Goal: Navigation & Orientation: Find specific page/section

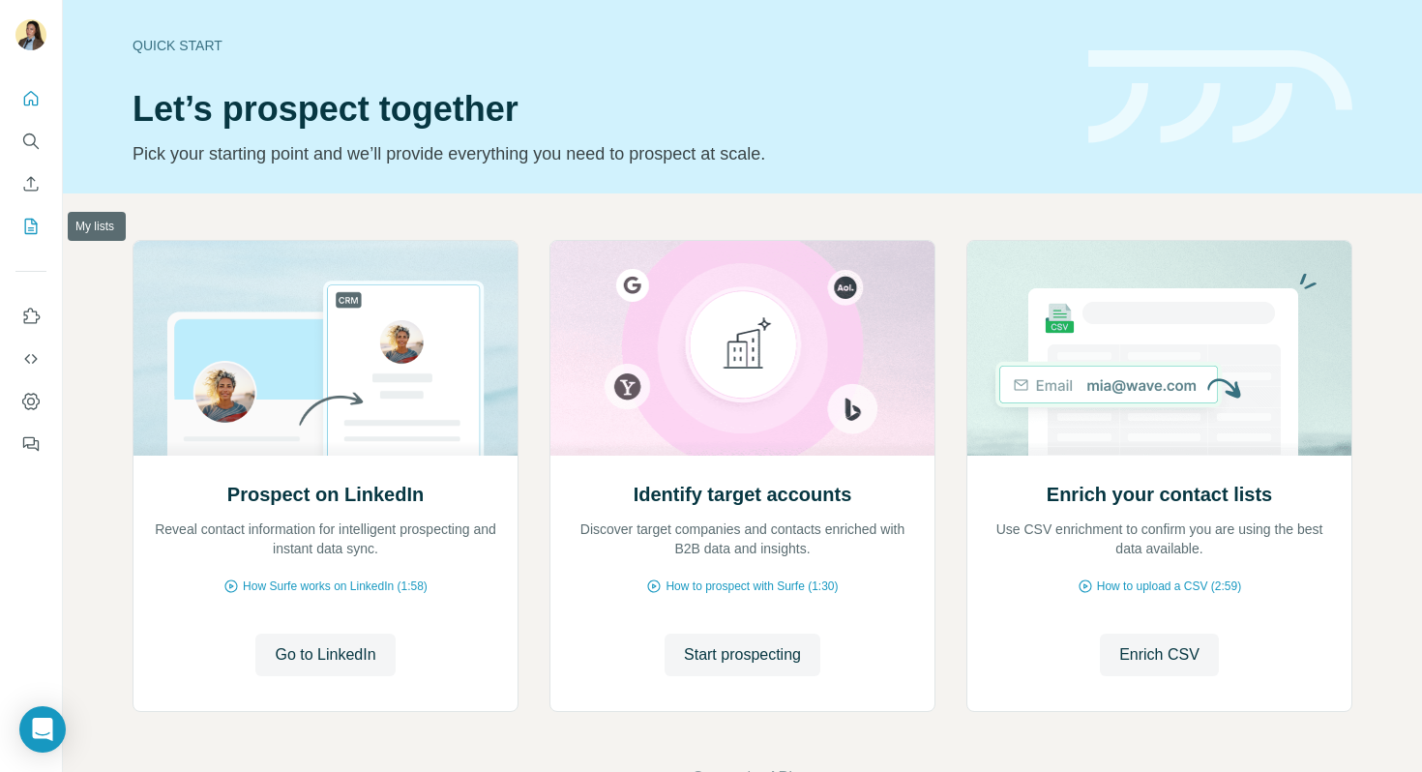
click at [35, 225] on icon "My lists" at bounding box center [33, 225] width 10 height 13
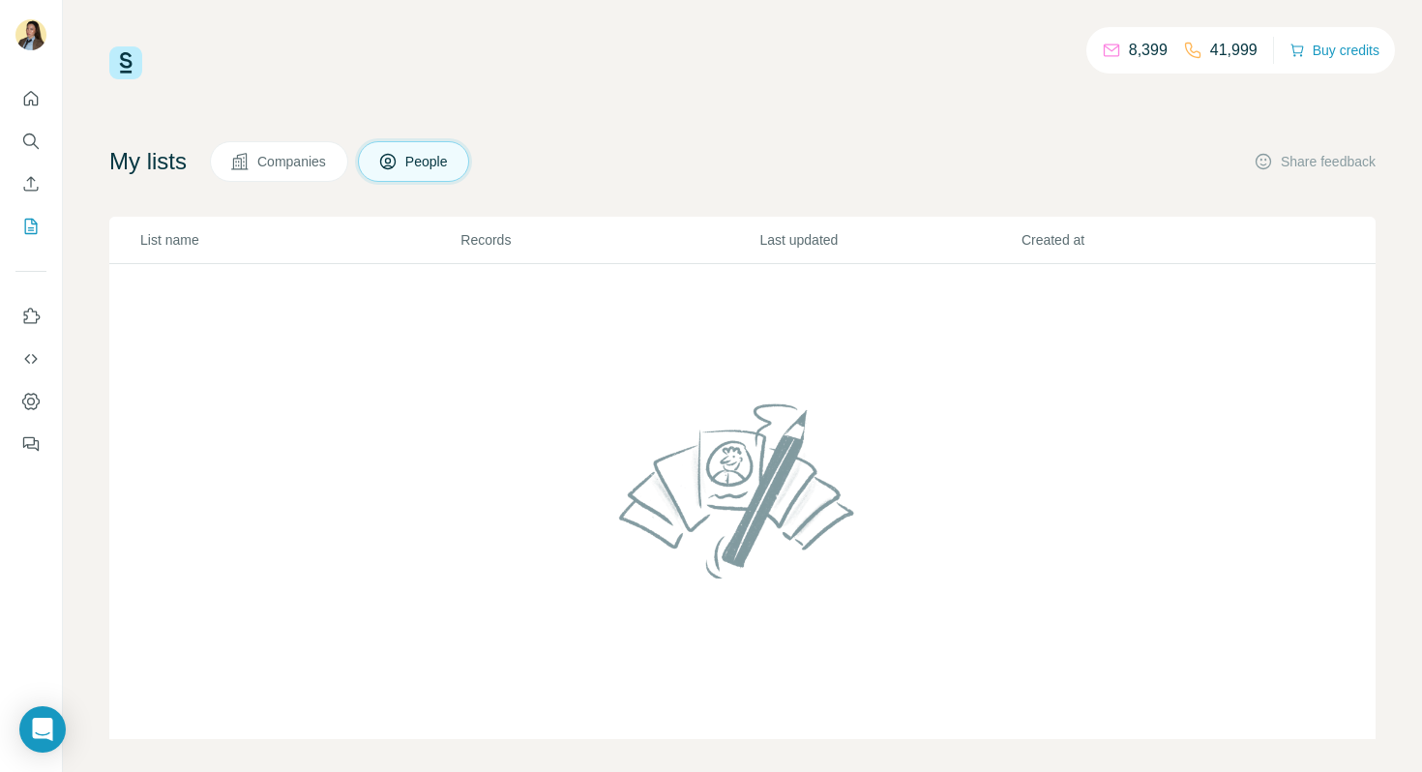
click at [272, 168] on span "Companies" at bounding box center [292, 161] width 71 height 19
click at [429, 159] on span "People" at bounding box center [427, 161] width 45 height 19
click at [303, 165] on span "Companies" at bounding box center [292, 161] width 71 height 19
click at [425, 166] on span "People" at bounding box center [427, 161] width 45 height 19
click at [33, 108] on button "Quick start" at bounding box center [30, 98] width 31 height 35
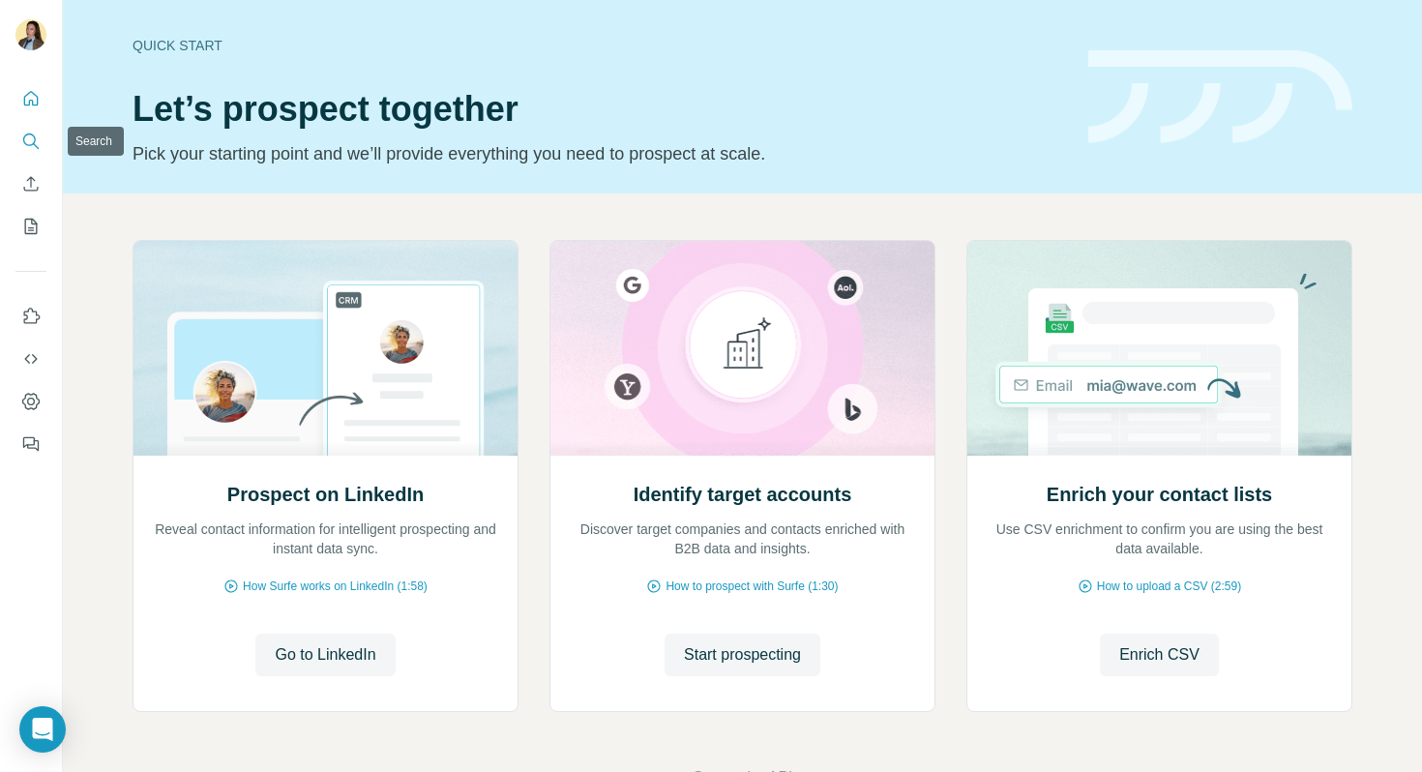
click at [21, 139] on icon "Search" at bounding box center [30, 141] width 19 height 19
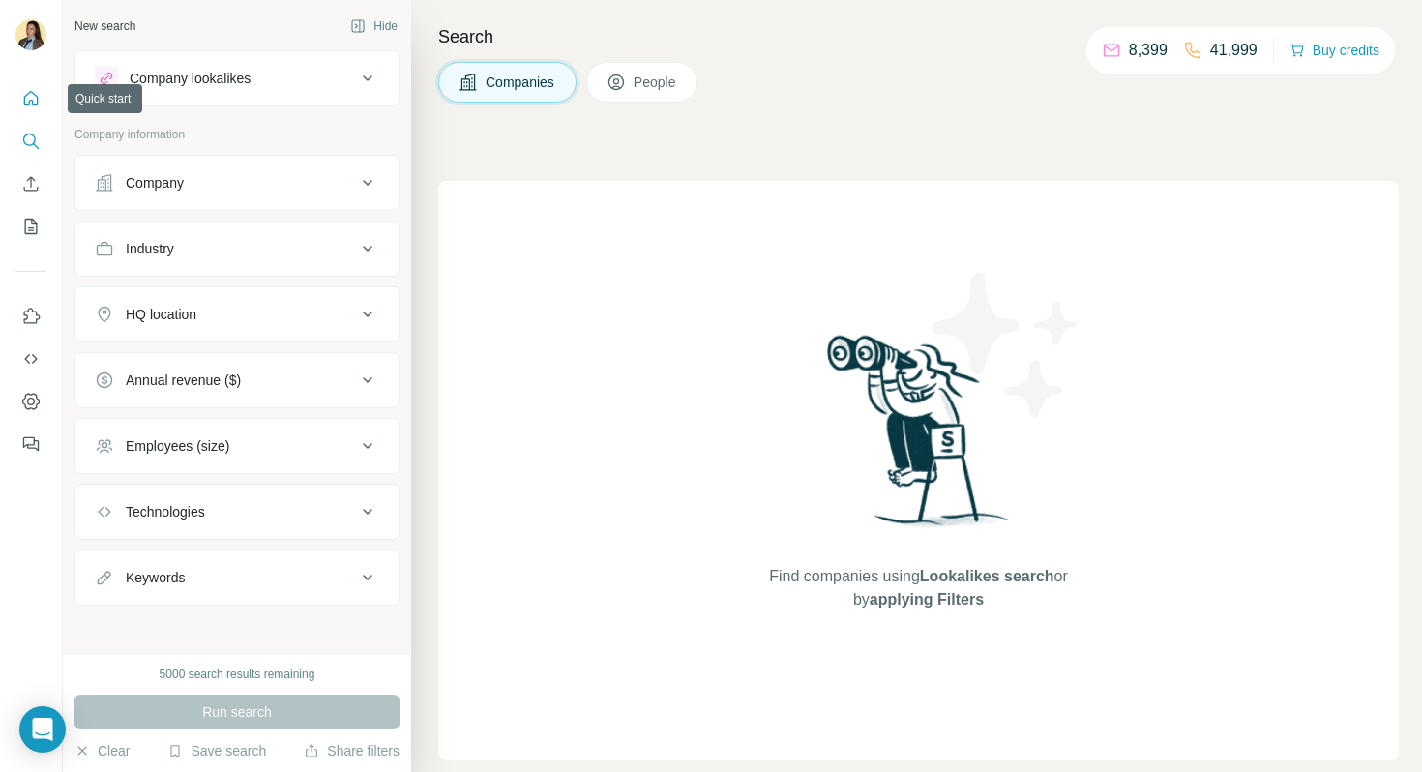
click at [33, 113] on button "Quick start" at bounding box center [30, 98] width 31 height 35
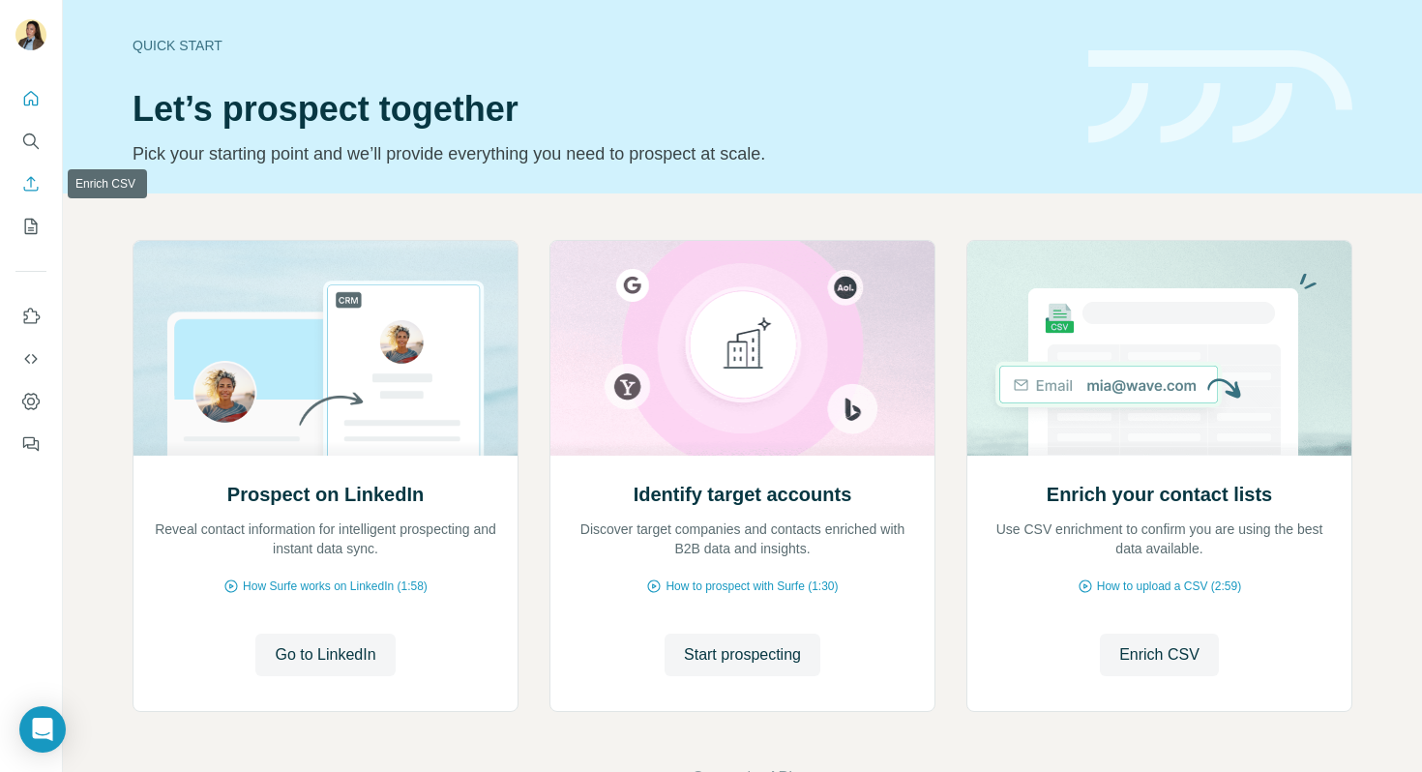
click at [28, 188] on icon "Enrich CSV" at bounding box center [30, 183] width 19 height 19
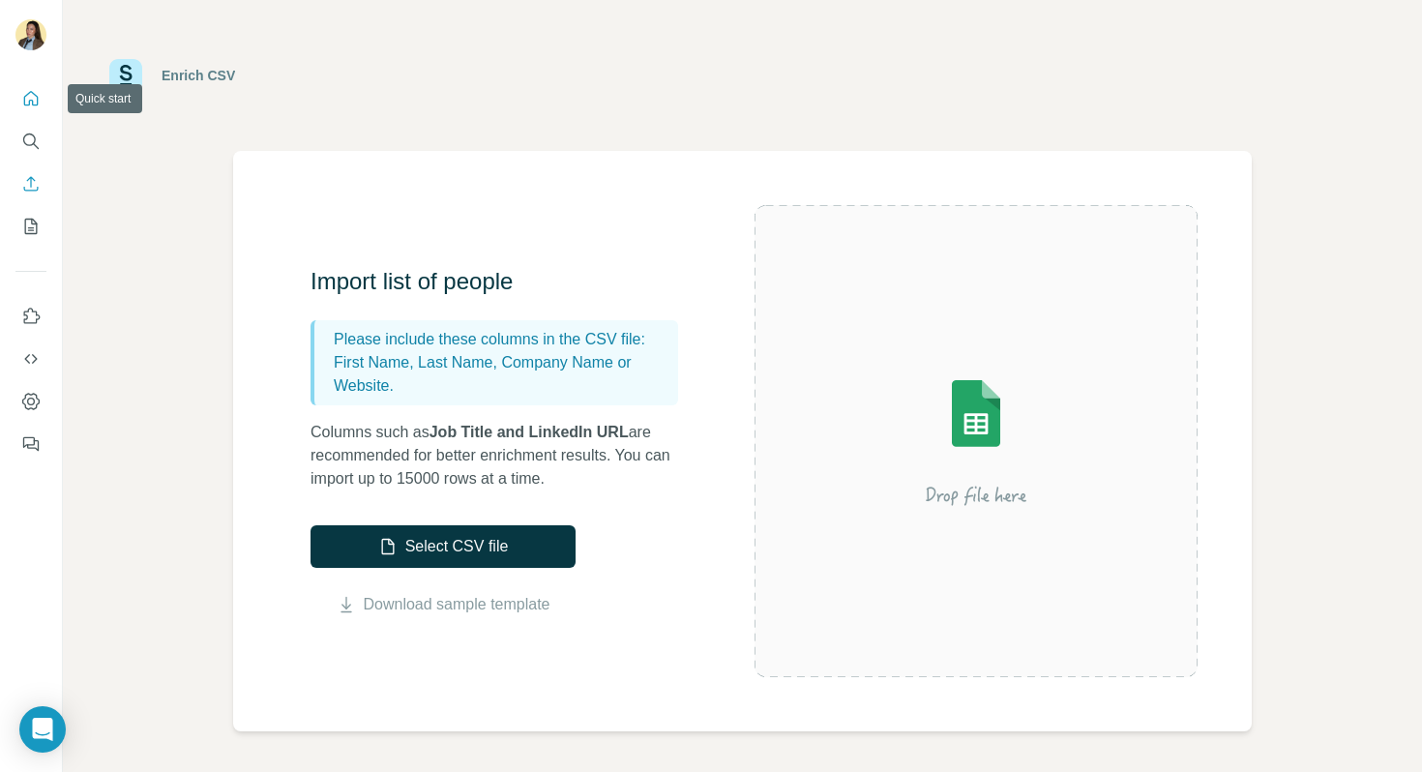
click at [32, 106] on icon "Quick start" at bounding box center [30, 98] width 19 height 19
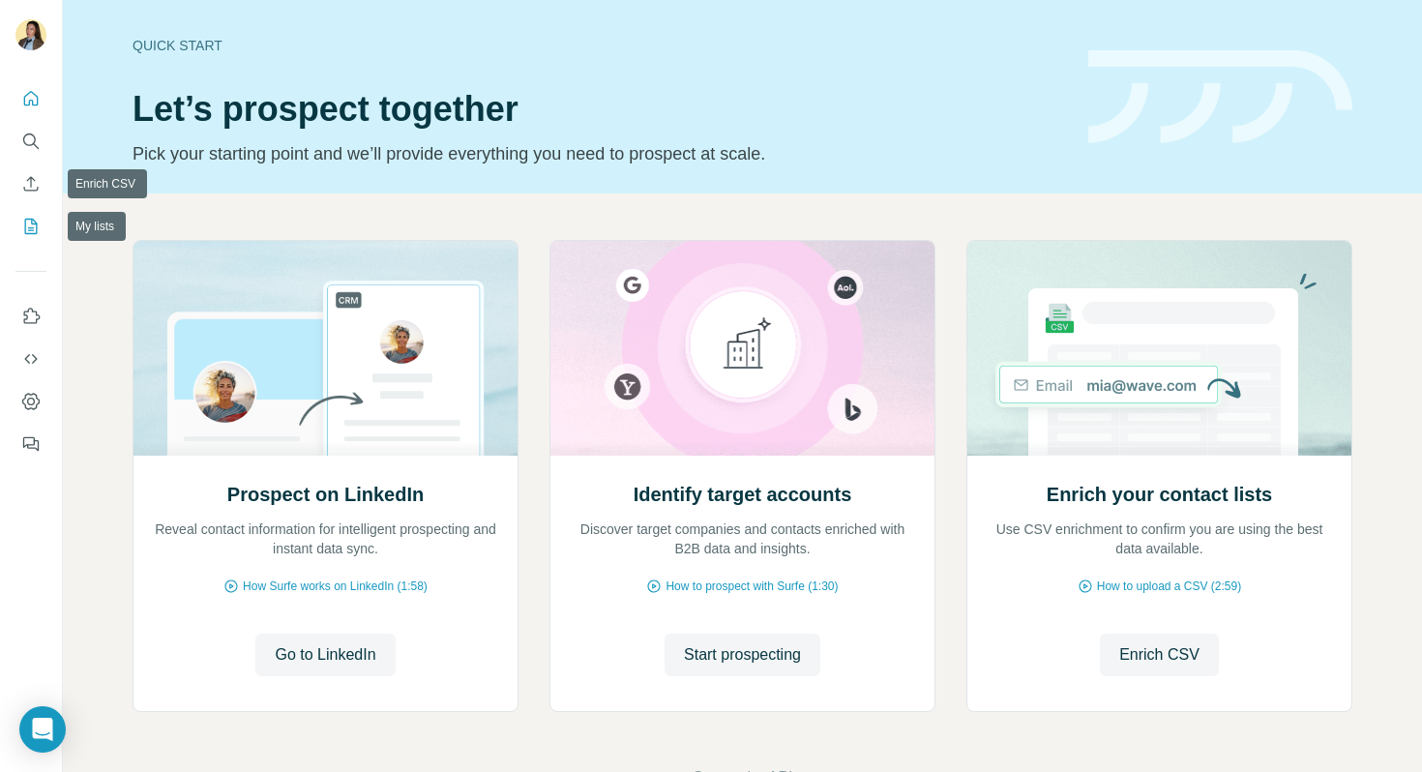
click at [38, 224] on icon "My lists" at bounding box center [30, 226] width 19 height 19
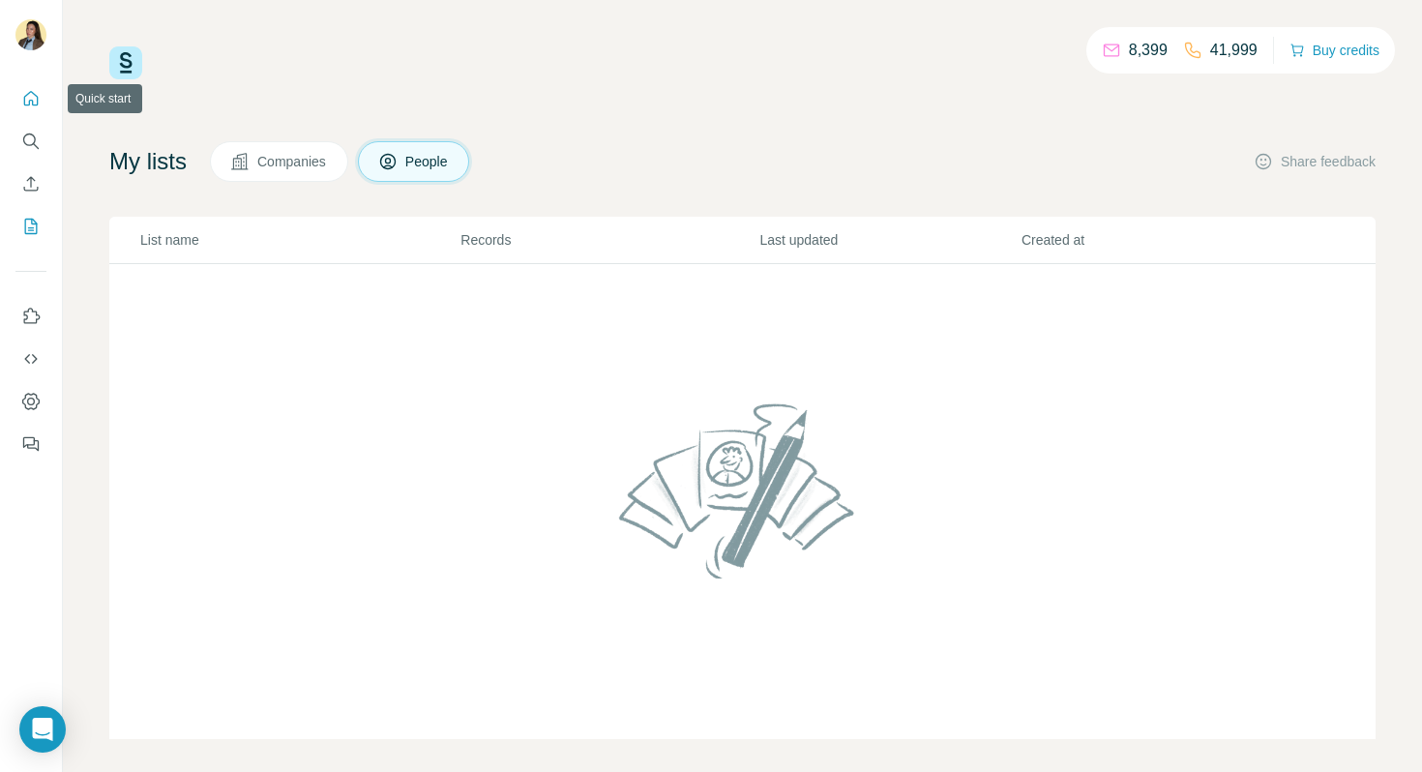
click at [33, 103] on icon "Quick start" at bounding box center [30, 98] width 19 height 19
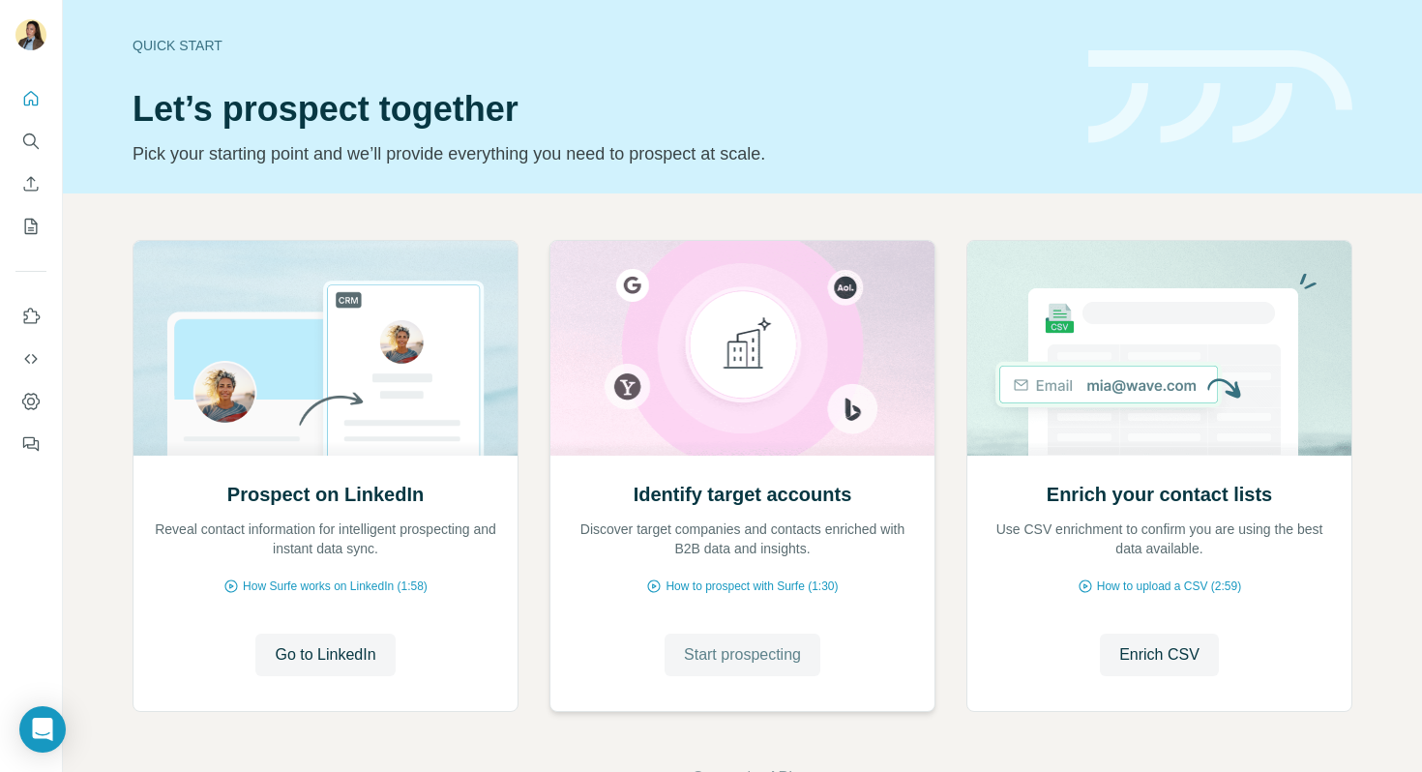
click at [737, 648] on span "Start prospecting" at bounding box center [742, 655] width 117 height 23
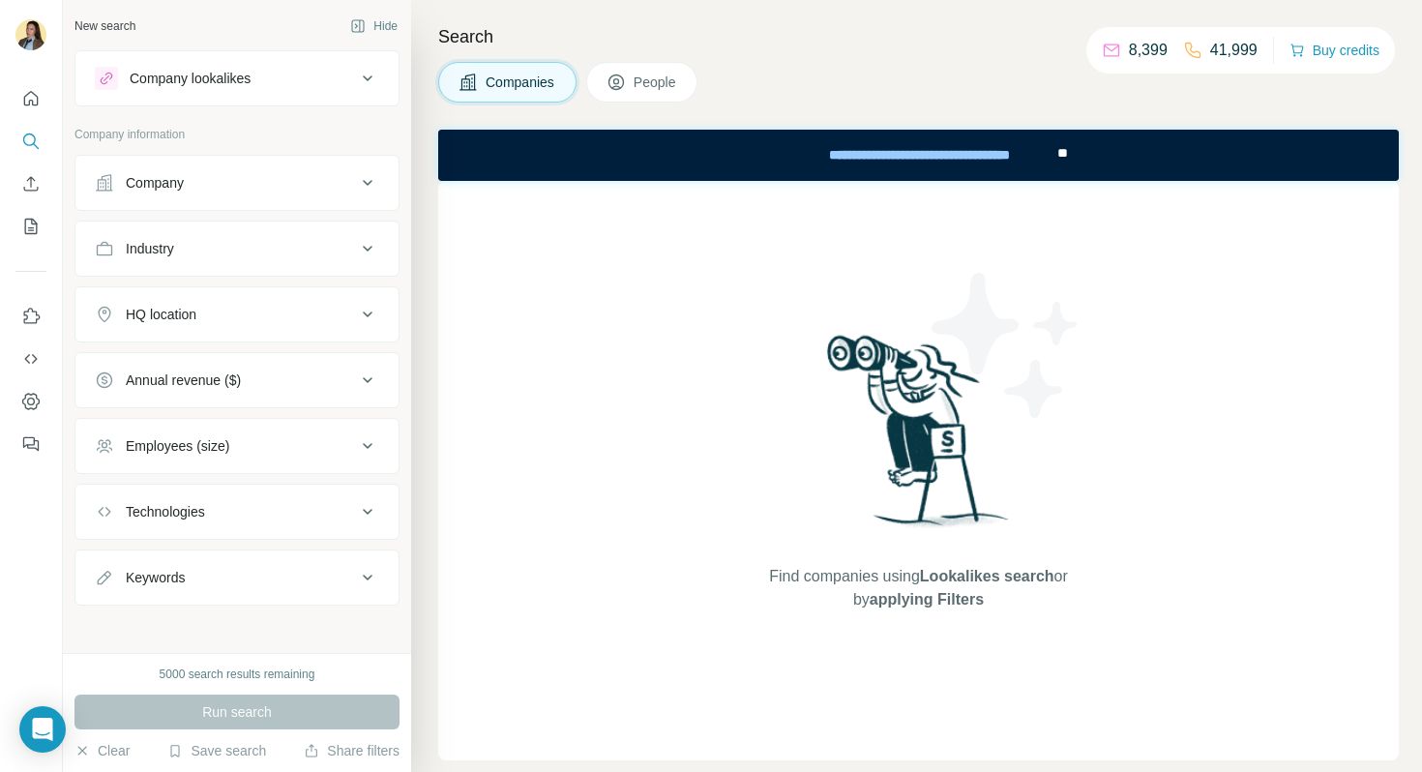
click at [250, 194] on button "Company" at bounding box center [236, 183] width 323 height 46
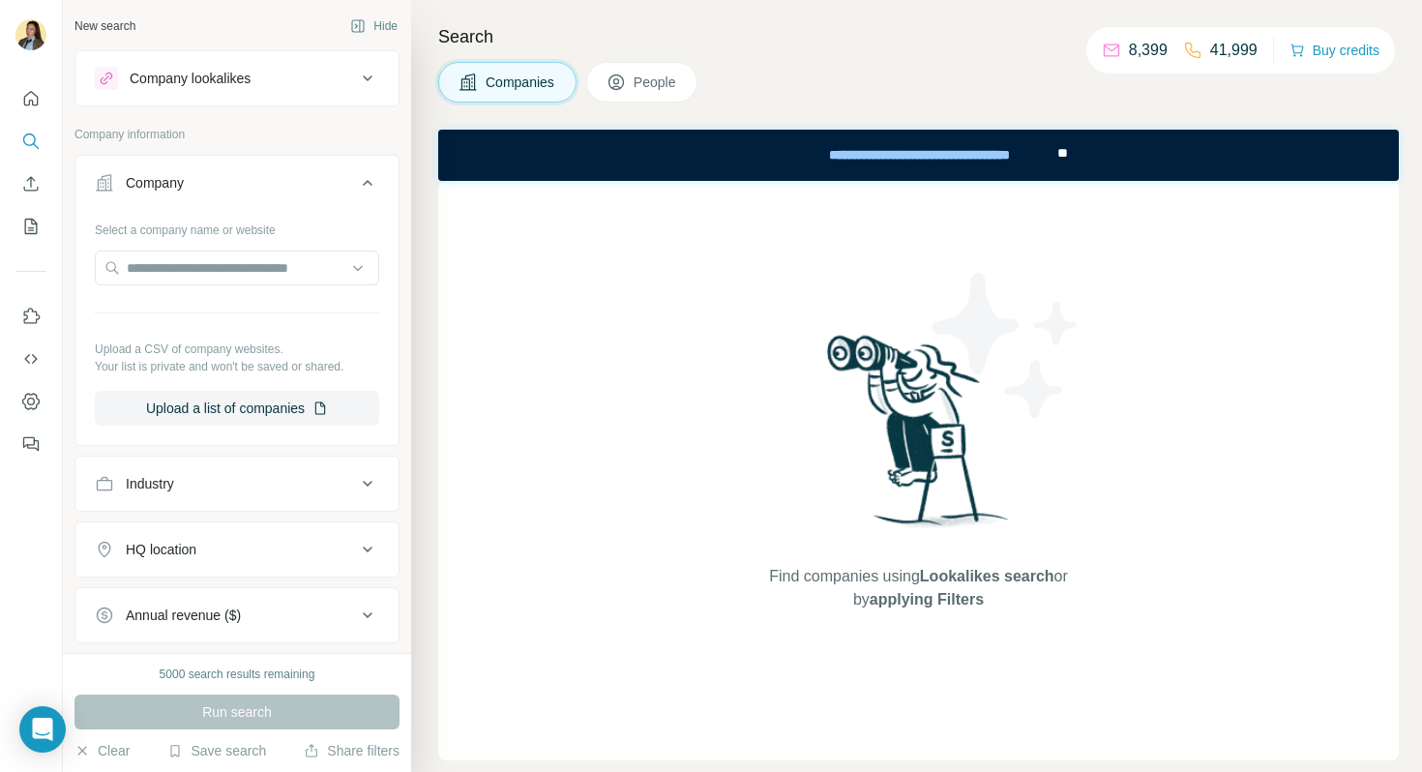
scroll to position [33, 0]
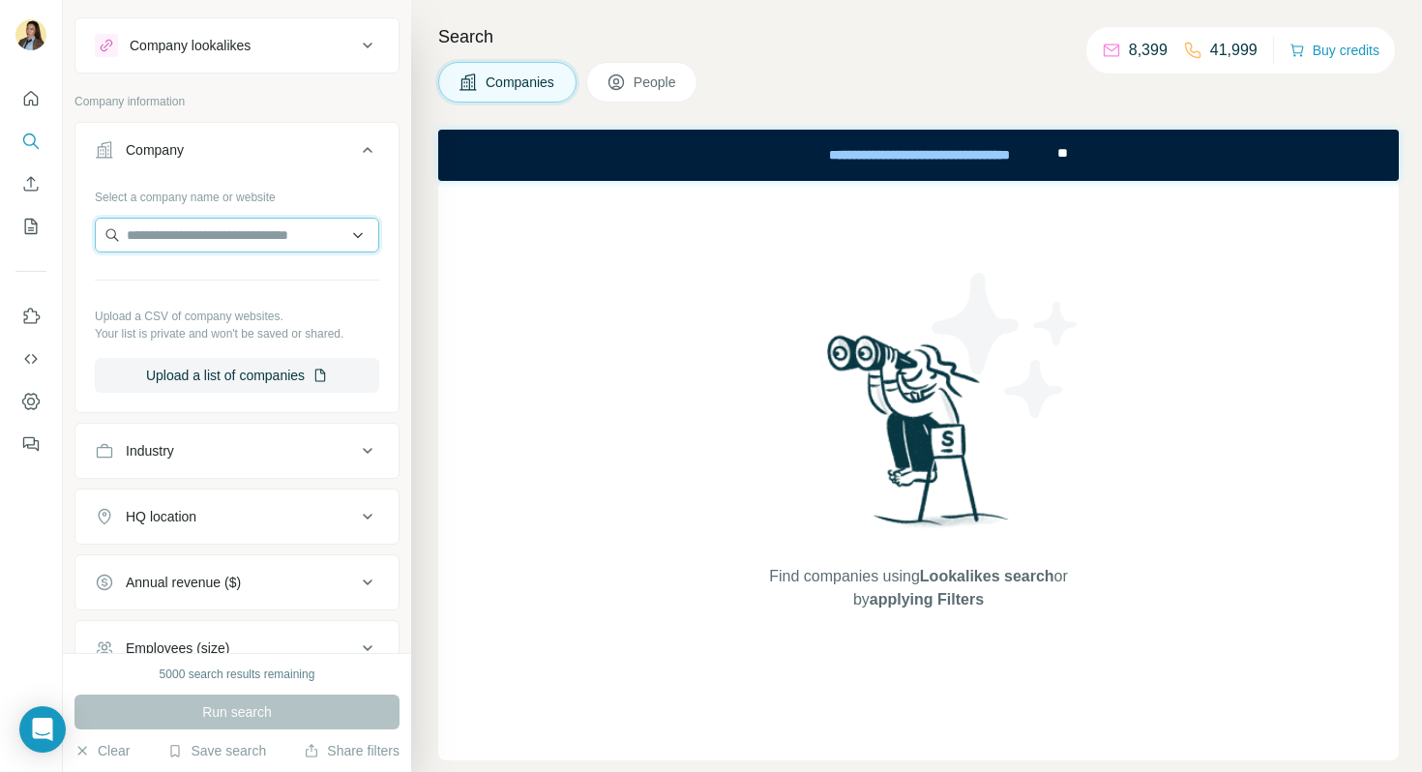
click at [231, 236] on input "text" at bounding box center [237, 235] width 284 height 35
click at [210, 239] on input "text" at bounding box center [237, 235] width 284 height 35
